Goal: Complete application form

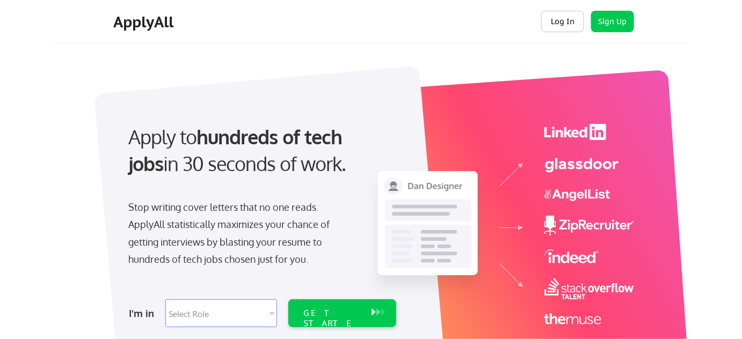
click at [558, 14] on button "Log In" at bounding box center [562, 21] width 43 height 21
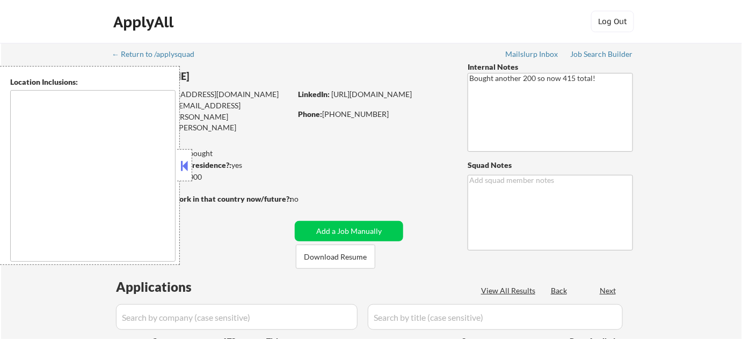
type textarea "[GEOGRAPHIC_DATA], [GEOGRAPHIC_DATA] [GEOGRAPHIC_DATA], [GEOGRAPHIC_DATA] [GEOG…"
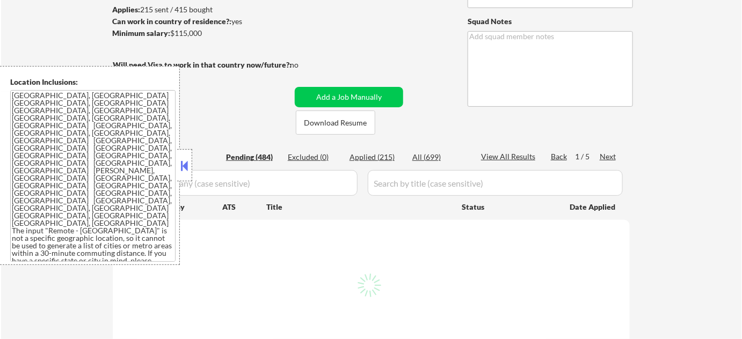
scroll to position [146, 0]
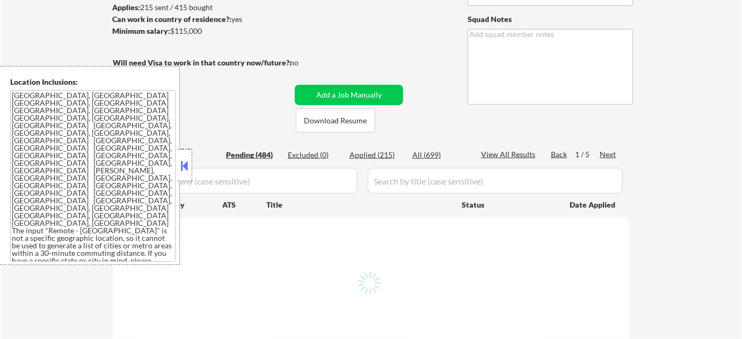
select select ""pending""
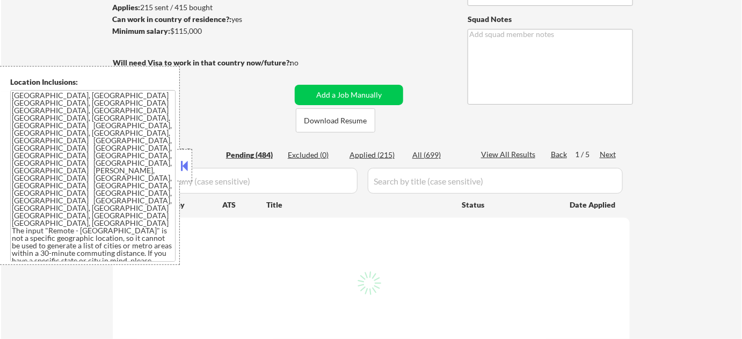
select select ""pending""
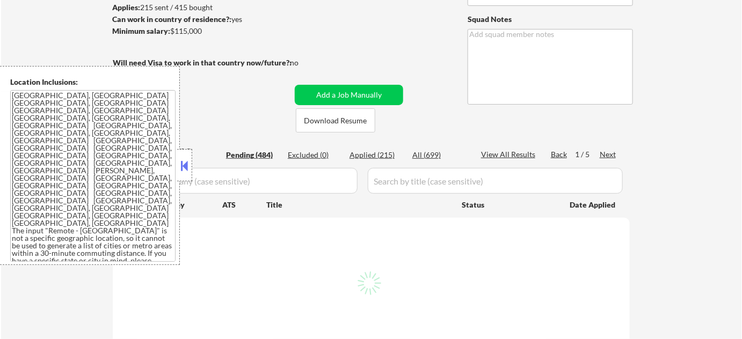
select select ""pending""
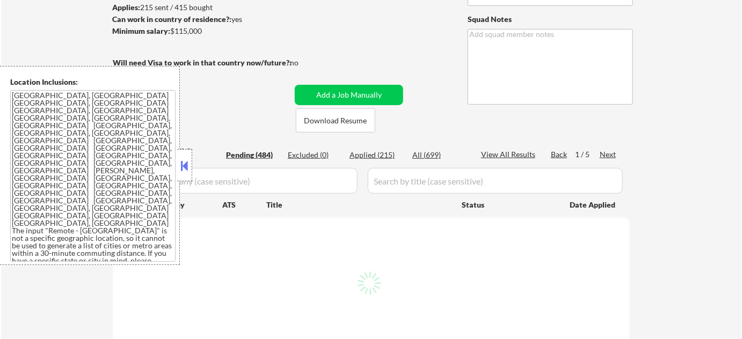
select select ""pending""
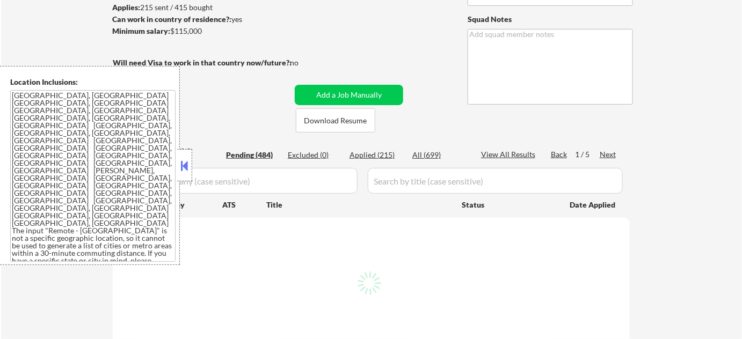
select select ""pending""
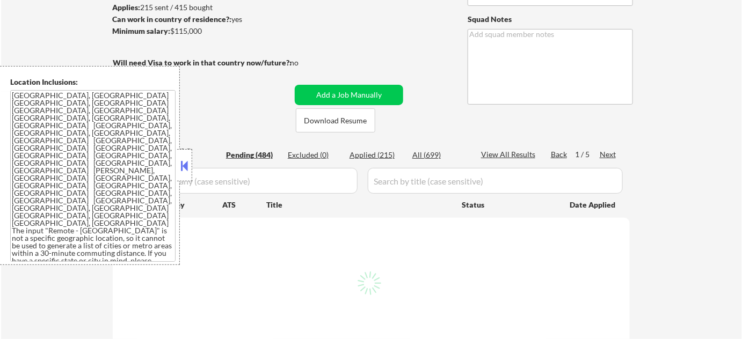
select select ""pending""
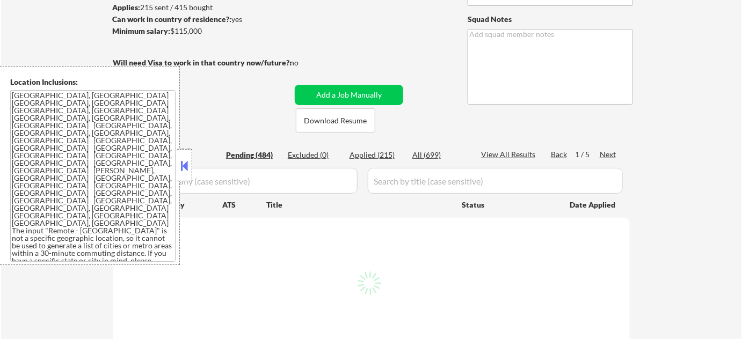
select select ""pending""
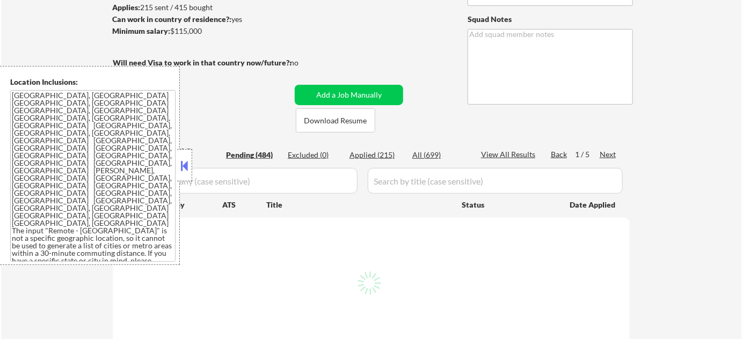
select select ""pending""
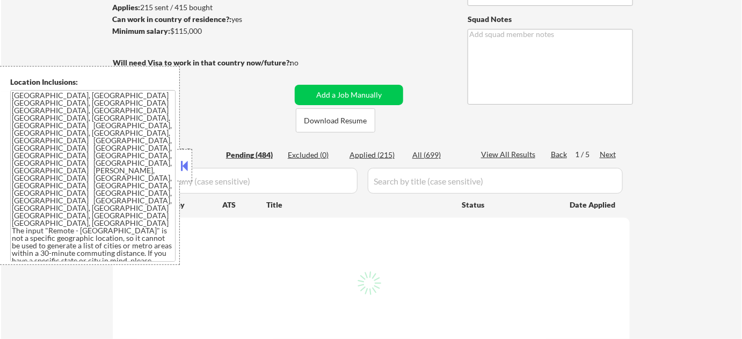
select select ""pending""
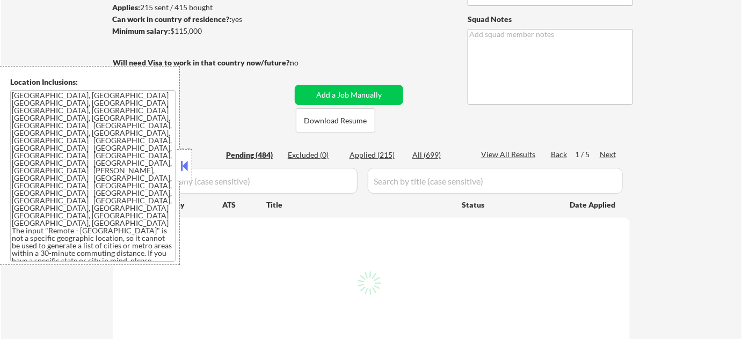
select select ""pending""
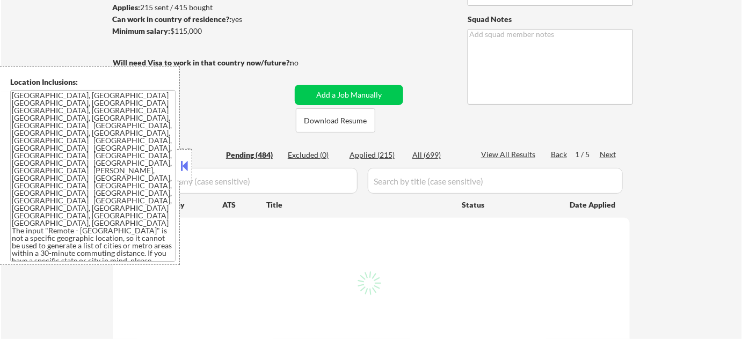
select select ""pending""
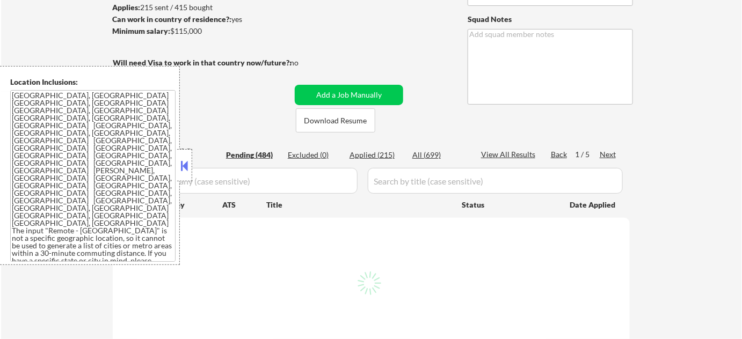
select select ""pending""
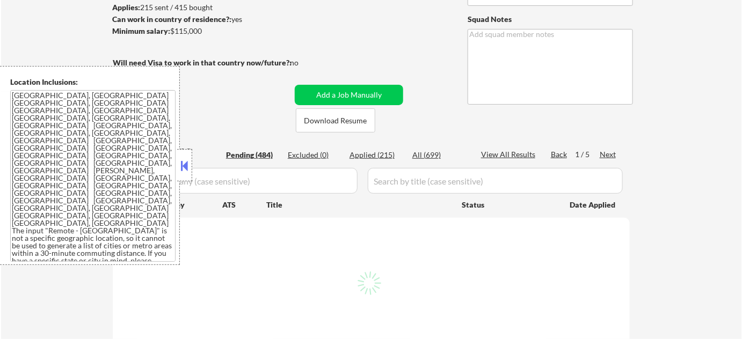
select select ""pending""
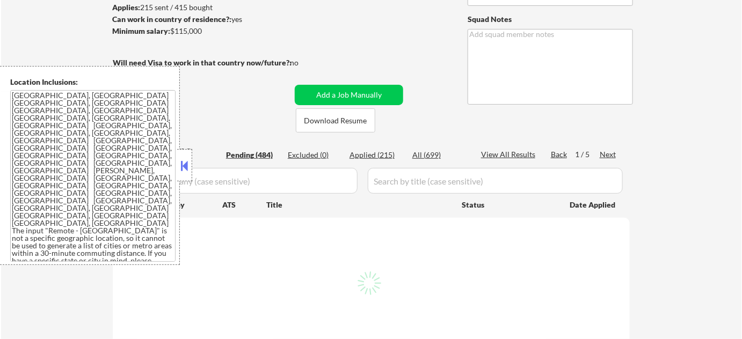
select select ""pending""
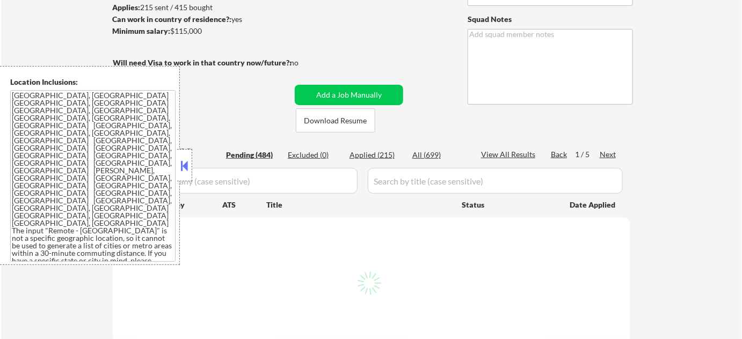
select select ""pending""
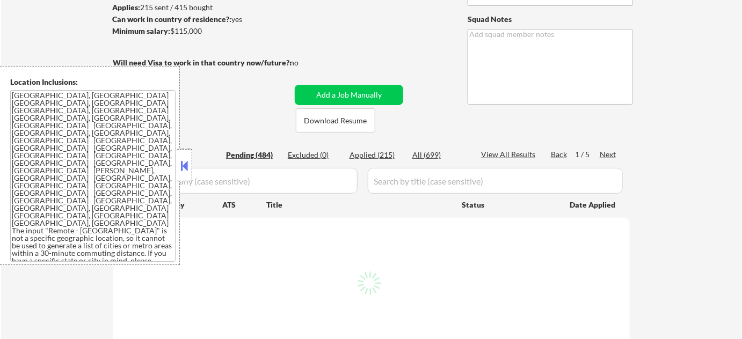
select select ""pending""
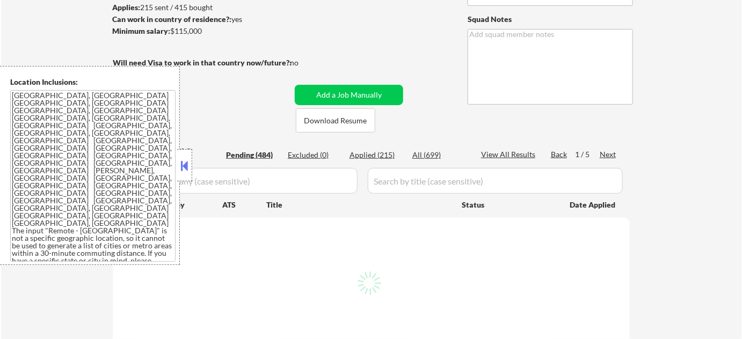
select select ""pending""
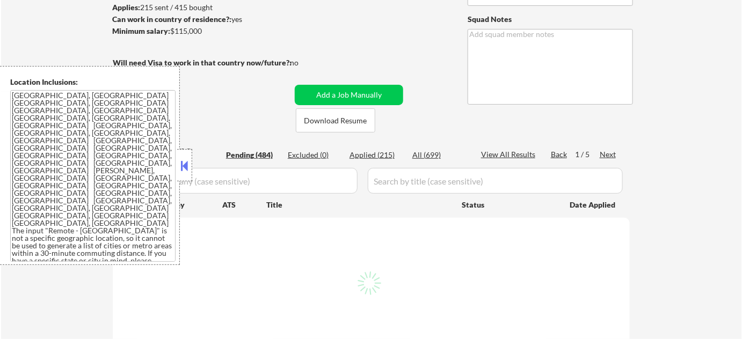
select select ""pending""
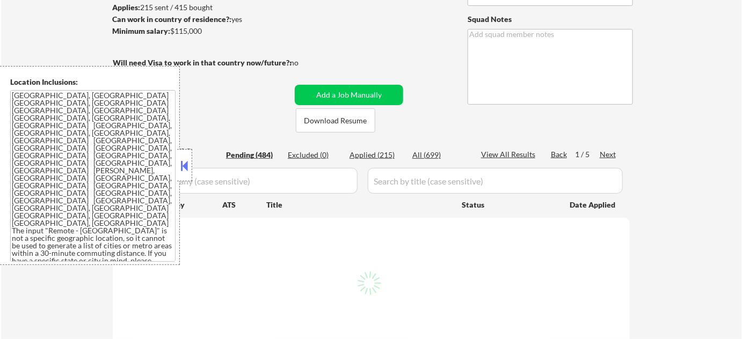
select select ""pending""
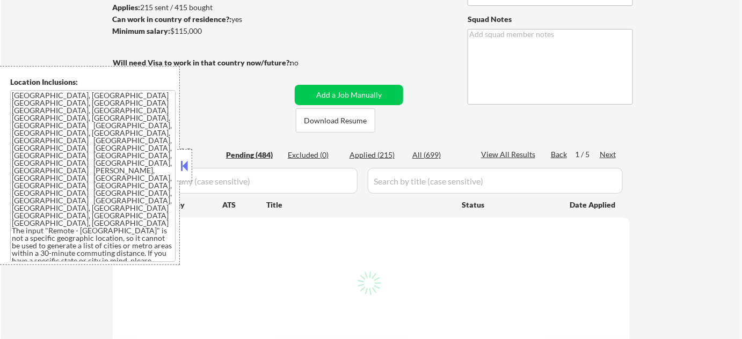
select select ""pending""
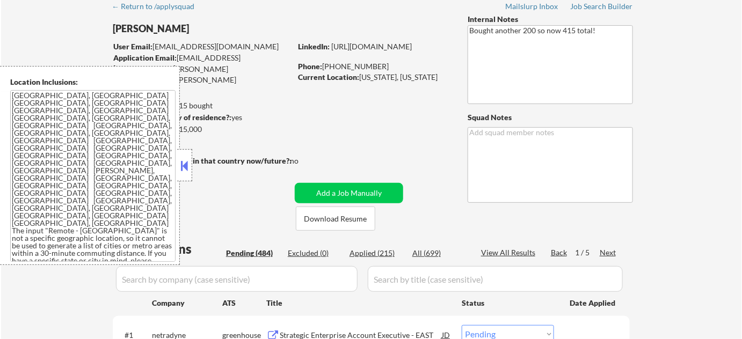
scroll to position [48, 0]
click at [182, 169] on button at bounding box center [185, 166] width 12 height 16
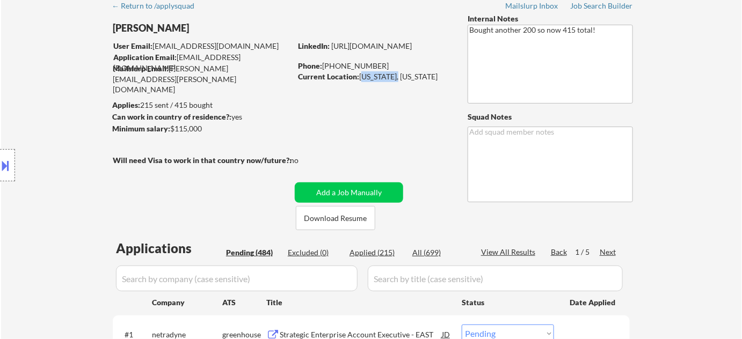
drag, startPoint x: 360, startPoint y: 76, endPoint x: 398, endPoint y: 74, distance: 38.1
click at [398, 74] on div "Current Location: Washington, District of Columbia" at bounding box center [374, 76] width 152 height 11
copy div "Washington"
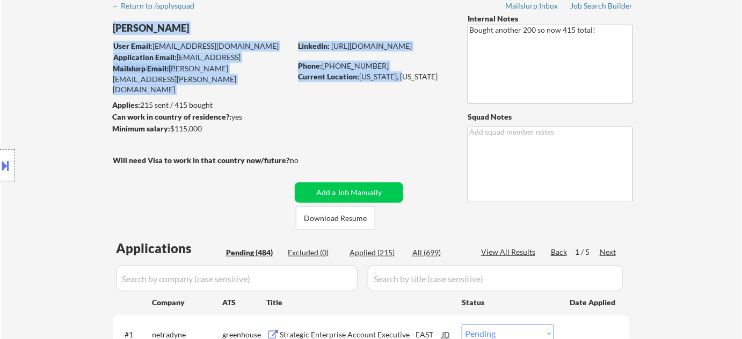
drag, startPoint x: 404, startPoint y: 76, endPoint x: 406, endPoint y: 92, distance: 16.2
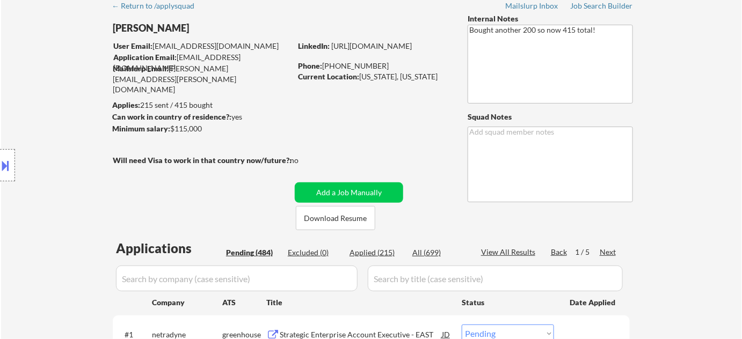
click at [395, 82] on div "Current Location: Washington, District of Columbia" at bounding box center [374, 76] width 152 height 11
drag, startPoint x: 405, startPoint y: 75, endPoint x: 419, endPoint y: 88, distance: 19.4
click at [419, 82] on div "Current Location: Washington, District of Columbia" at bounding box center [374, 76] width 152 height 11
copy div "District of Columbia"
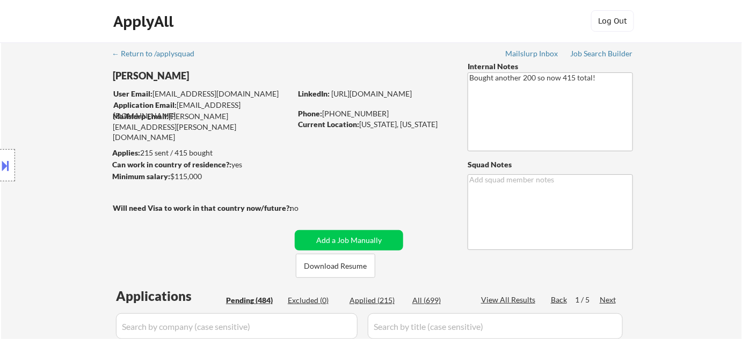
scroll to position [0, 0]
type textarea "20039"
click at [6, 171] on button at bounding box center [6, 166] width 12 height 18
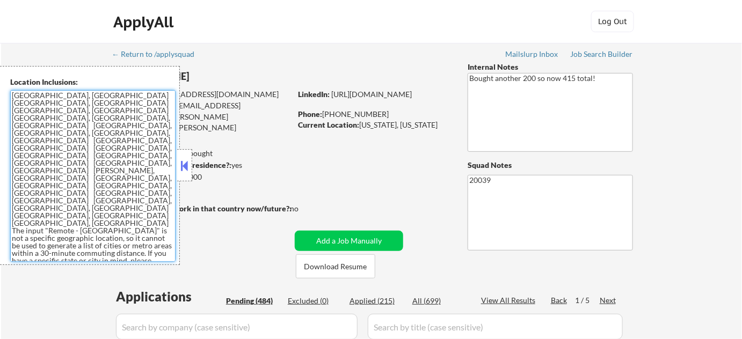
click at [106, 171] on textarea "Arlington, VA Alexandria, VA Bethesda, MD Silver Spring, MD Falls Church, VA Hy…" at bounding box center [92, 176] width 165 height 172
drag, startPoint x: 118, startPoint y: 138, endPoint x: 5, endPoint y: 94, distance: 120.7
click at [5, 94] on div "Location Inclusions: Arlington, VA Alexandria, VA Bethesda, MD Silver Spring, M…" at bounding box center [90, 165] width 180 height 199
